Goal: Task Accomplishment & Management: Manage account settings

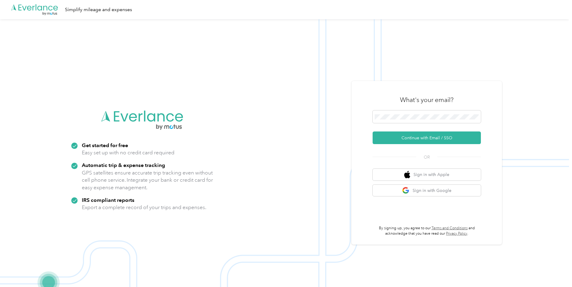
click at [413, 108] on div "What's your email?" at bounding box center [426, 99] width 108 height 21
click at [414, 138] on button "Continue with Email / SSO" at bounding box center [426, 137] width 108 height 13
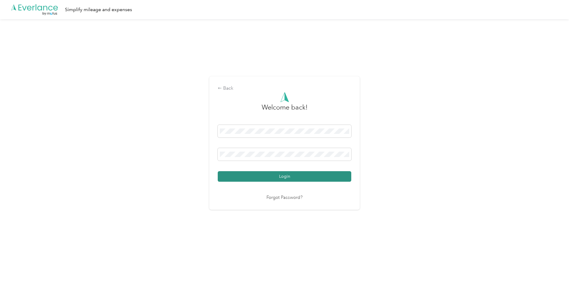
click at [279, 178] on button "Login" at bounding box center [284, 176] width 133 height 11
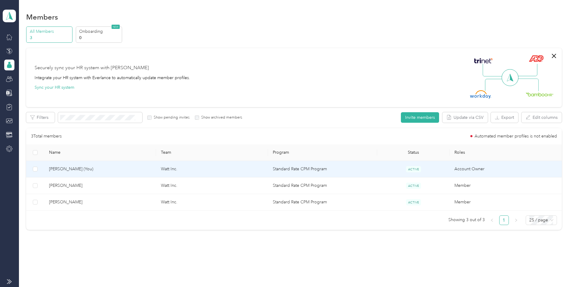
click at [206, 171] on td "Watt Inc." at bounding box center [212, 169] width 112 height 17
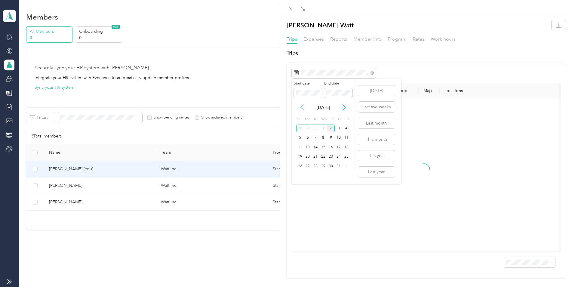
click at [304, 107] on icon at bounding box center [302, 107] width 6 height 6
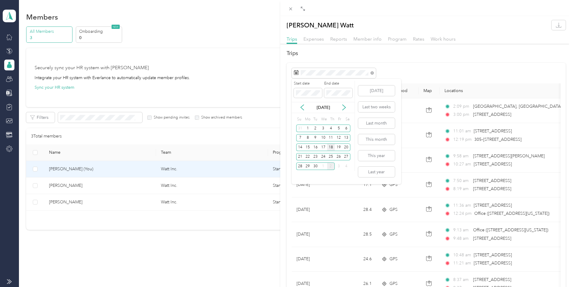
click at [330, 148] on div "18" at bounding box center [331, 147] width 8 height 8
click at [325, 167] on div "1" at bounding box center [323, 166] width 8 height 8
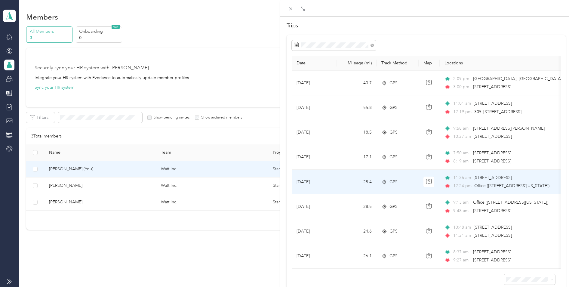
scroll to position [60, 0]
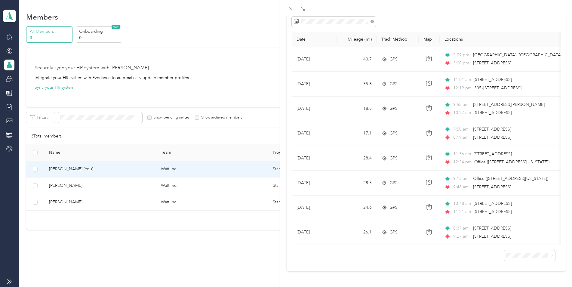
click at [470, 270] on div "[PERSON_NAME] Watt Trips Expenses Reports Member info Program Rates Work hours …" at bounding box center [426, 159] width 292 height 287
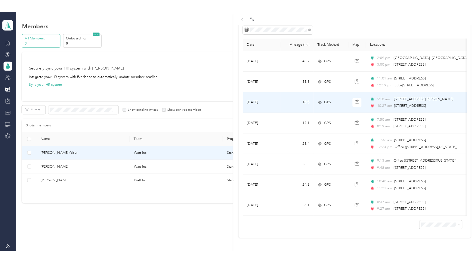
scroll to position [0, 0]
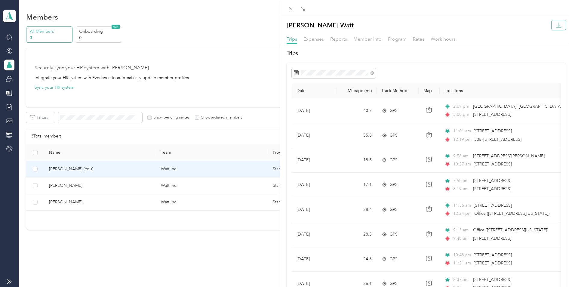
click at [556, 27] on icon "button" at bounding box center [558, 27] width 5 height 2
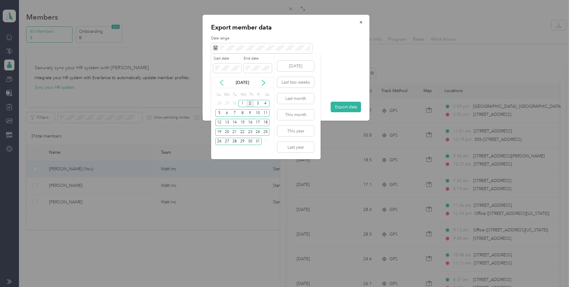
click at [221, 85] on icon at bounding box center [222, 83] width 6 height 6
click at [252, 124] on div "18" at bounding box center [250, 123] width 8 height 8
click at [241, 144] on div "1" at bounding box center [242, 142] width 8 height 8
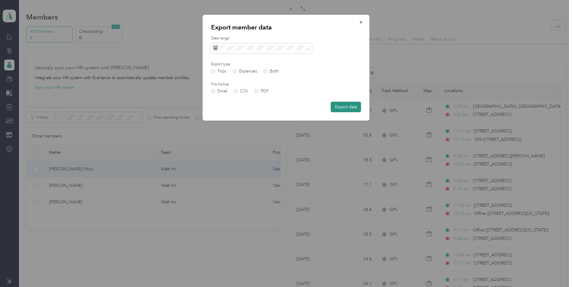
click at [340, 108] on button "Export data" at bounding box center [346, 107] width 30 height 11
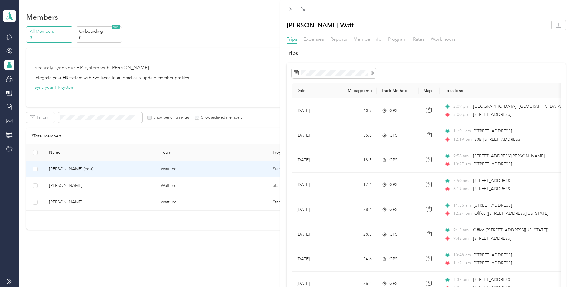
click at [148, 188] on div "[PERSON_NAME] Watt Trips Expenses Reports Member info Program Rates Work hours …" at bounding box center [286, 143] width 572 height 287
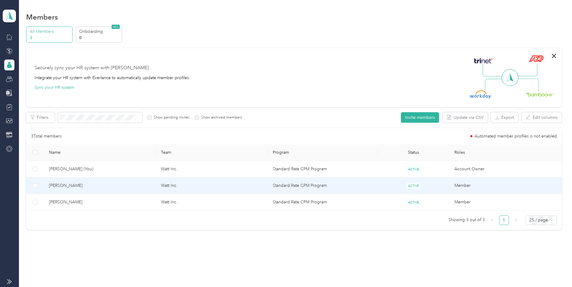
click at [227, 184] on td "Watt Inc." at bounding box center [212, 185] width 112 height 17
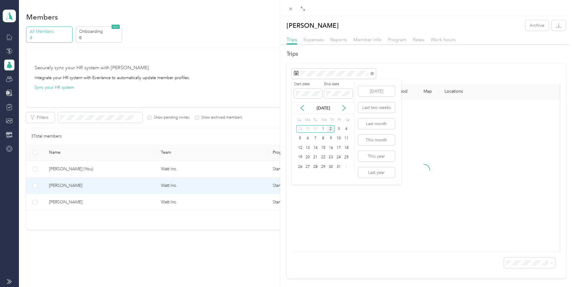
click at [303, 104] on div "[DATE]" at bounding box center [323, 107] width 63 height 11
click at [302, 110] on icon at bounding box center [302, 108] width 3 height 5
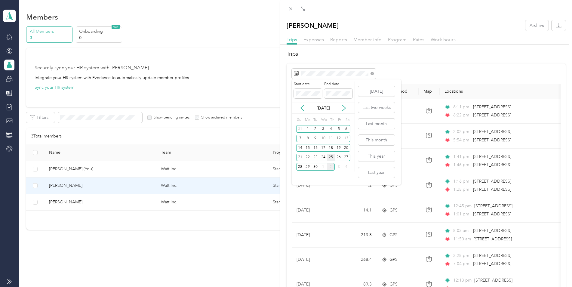
click at [332, 158] on div "25" at bounding box center [331, 158] width 8 height 8
click at [324, 165] on div "1" at bounding box center [323, 167] width 8 height 8
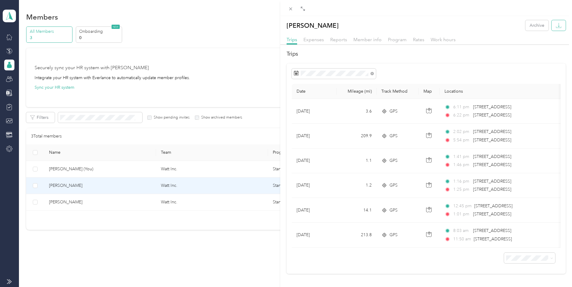
click at [558, 24] on button "button" at bounding box center [558, 25] width 14 height 11
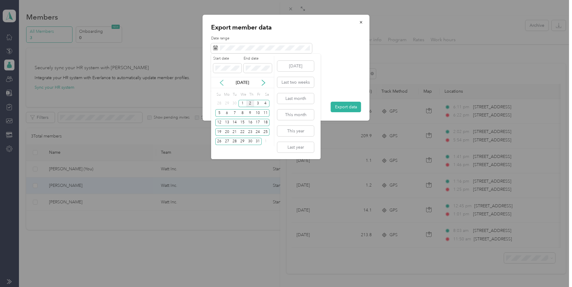
click at [223, 83] on icon at bounding box center [222, 83] width 6 height 6
click at [249, 133] on div "25" at bounding box center [250, 132] width 8 height 8
click at [244, 139] on div "1" at bounding box center [242, 142] width 8 height 8
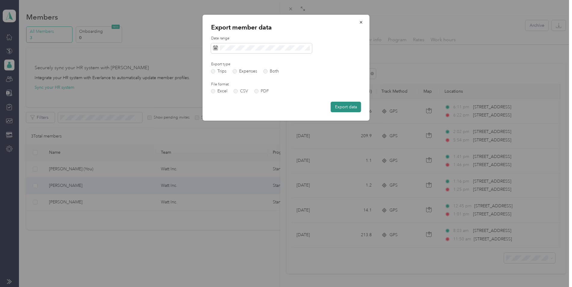
click at [339, 108] on button "Export data" at bounding box center [346, 107] width 30 height 11
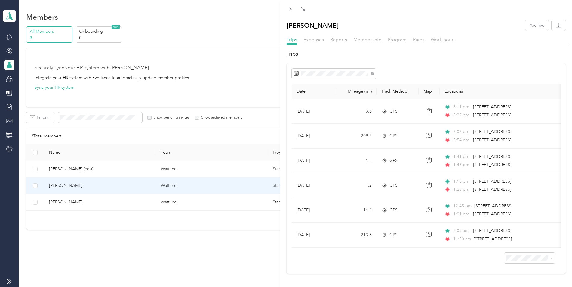
click at [246, 78] on div "[PERSON_NAME] Archive Trips Expenses Reports Member info Program Rates Work hou…" at bounding box center [286, 143] width 572 height 287
